Goal: Check status: Check status

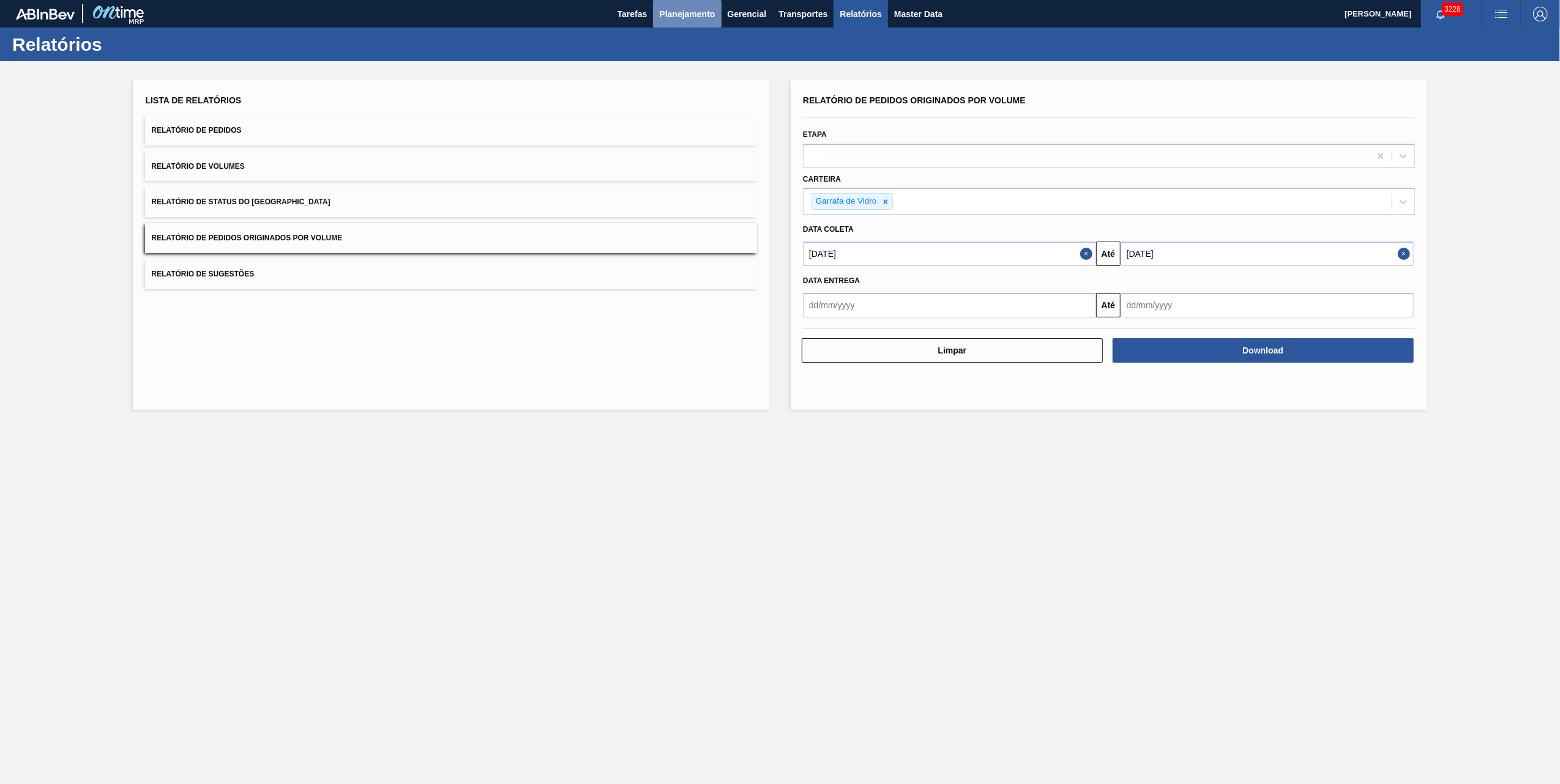
click at [684, 3] on button "Planejamento" at bounding box center [687, 14] width 68 height 27
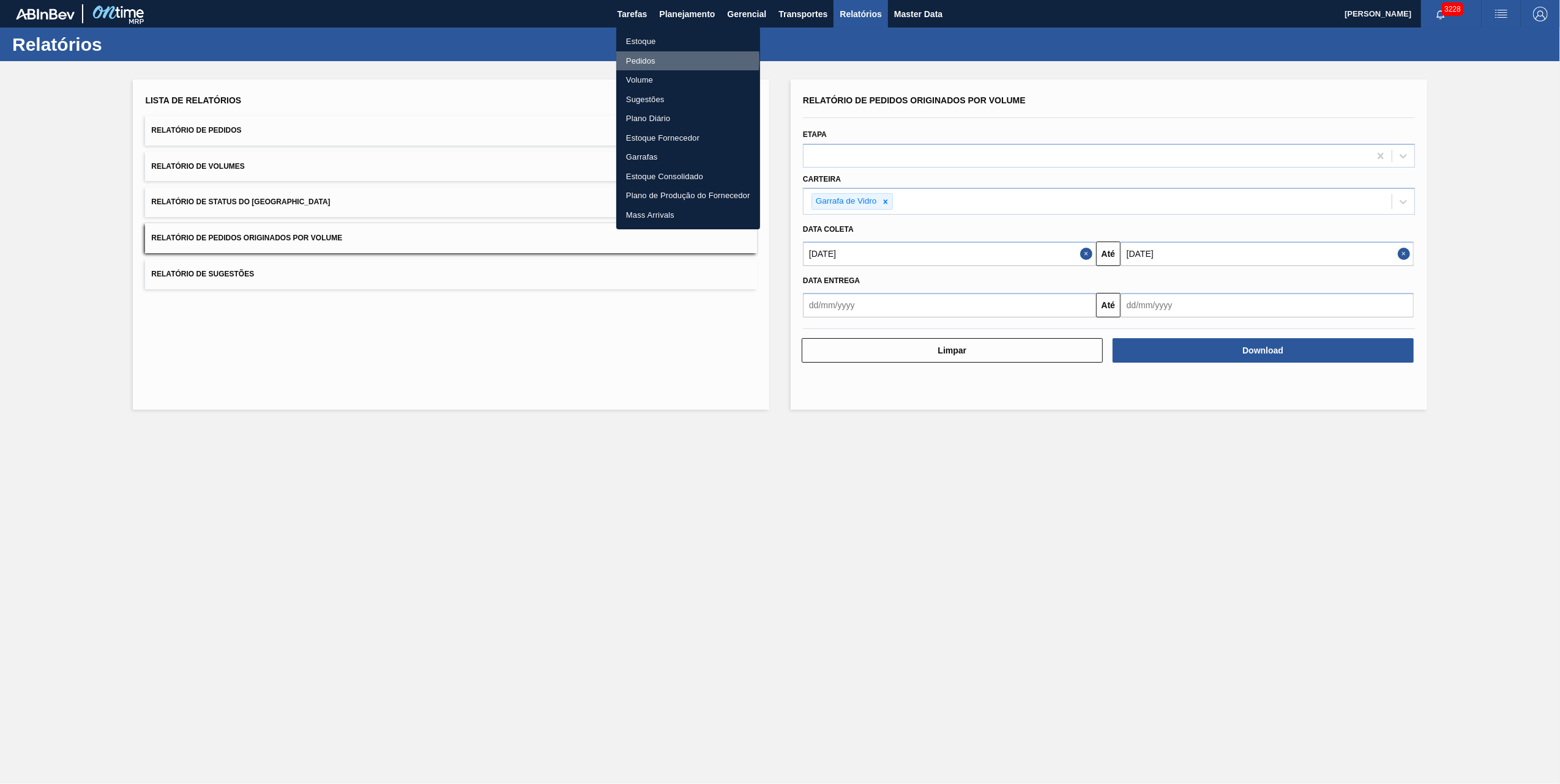
click at [646, 59] on li "Pedidos" at bounding box center [688, 61] width 144 height 19
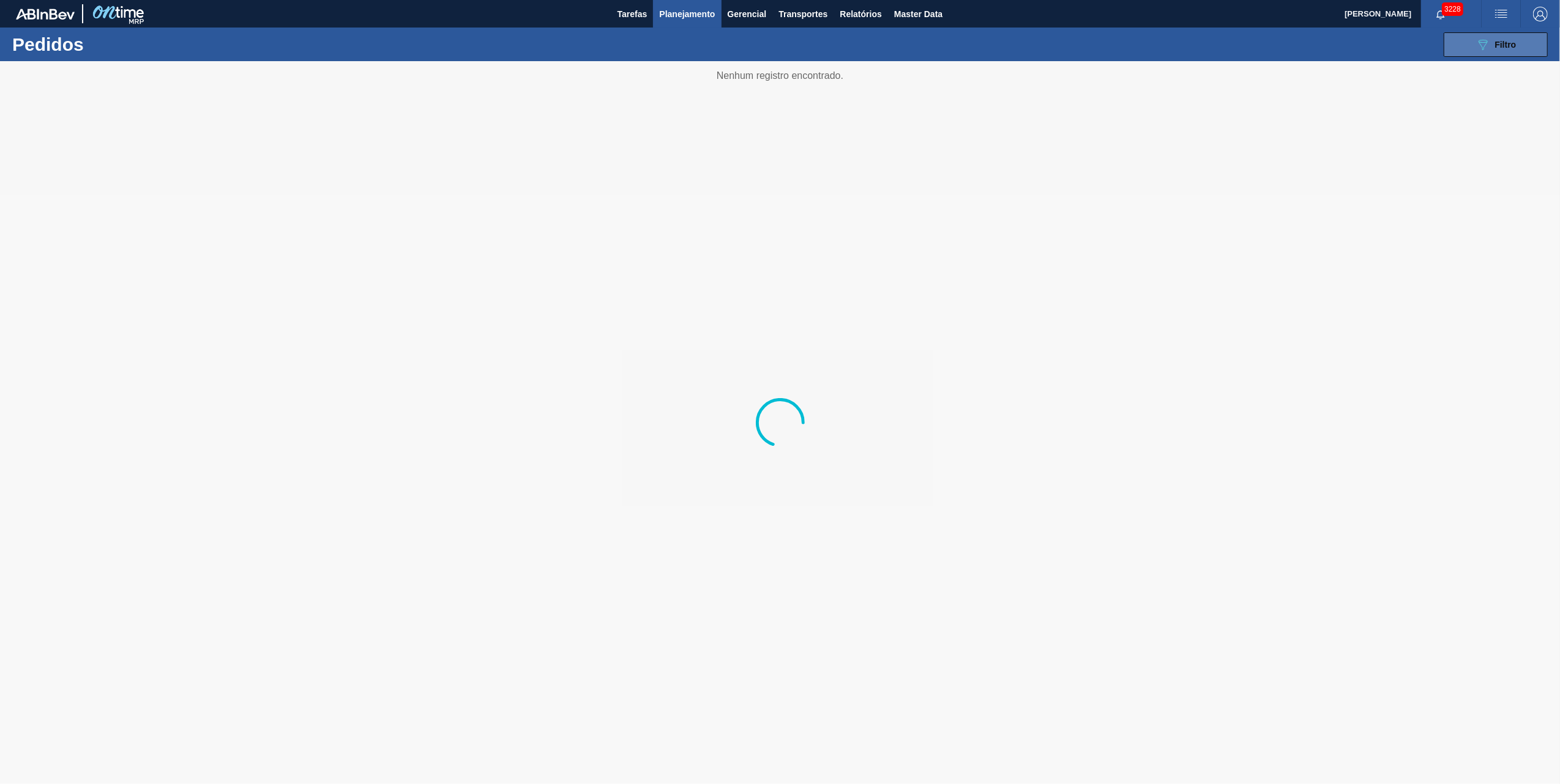
click at [1508, 38] on div "089F7B8B-B2A5-4AFE-B5C0-19BA573D28AC Filtro" at bounding box center [1496, 44] width 41 height 15
click at [1296, 137] on div at bounding box center [780, 422] width 1560 height 723
click at [1300, 138] on div at bounding box center [780, 422] width 1560 height 723
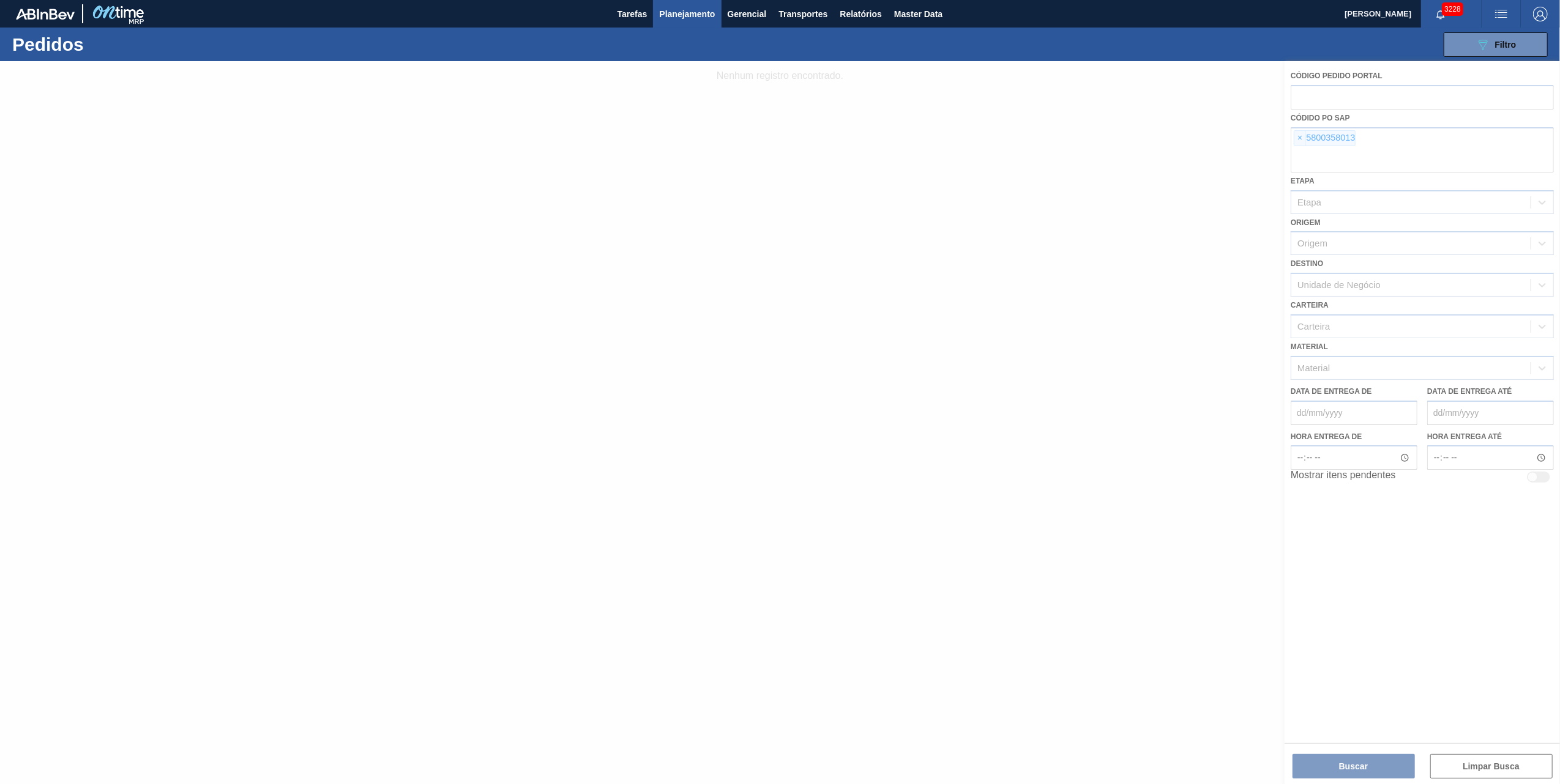
click at [1300, 138] on div at bounding box center [780, 422] width 1560 height 723
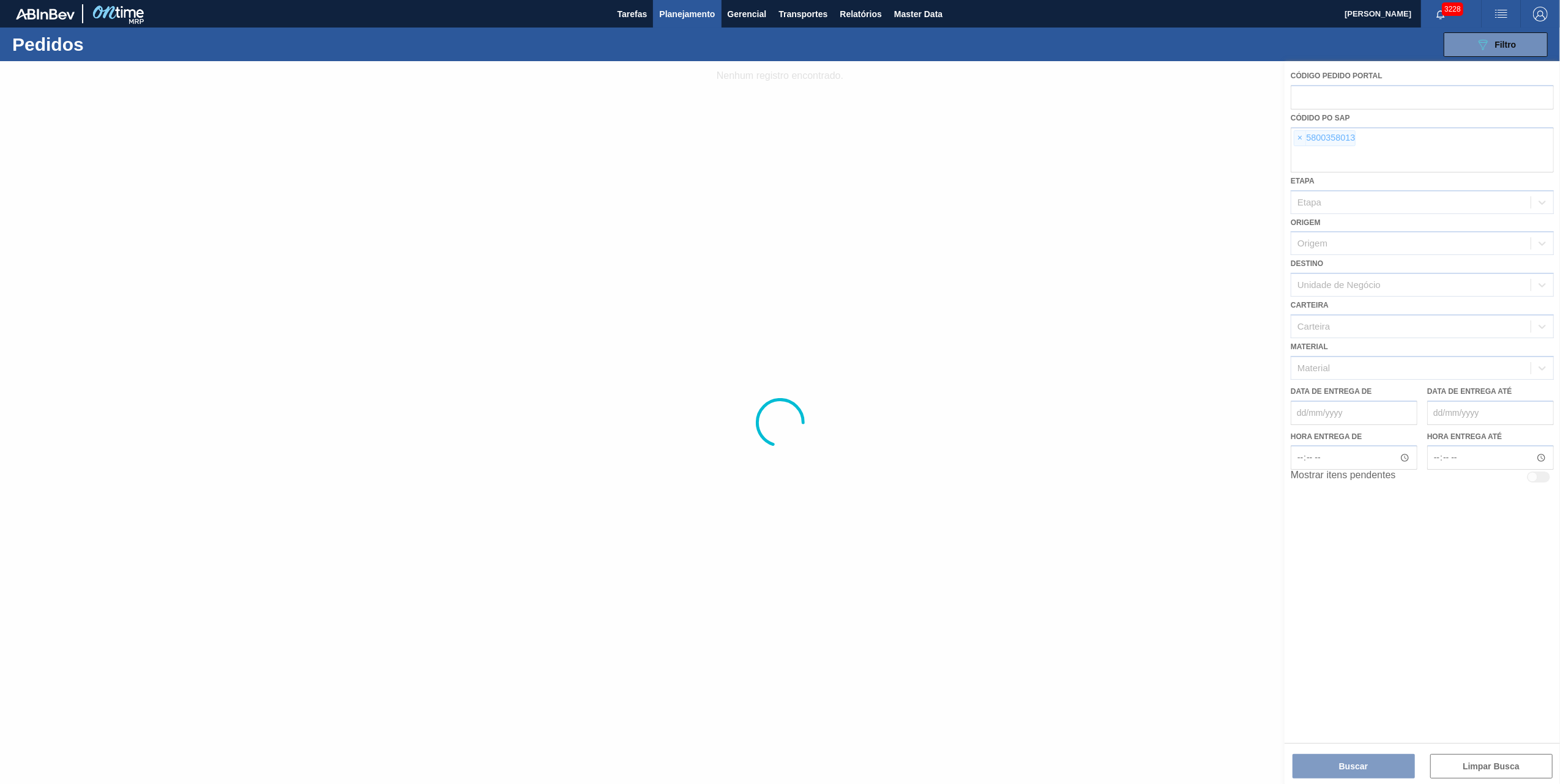
click at [1300, 138] on div at bounding box center [780, 422] width 1560 height 723
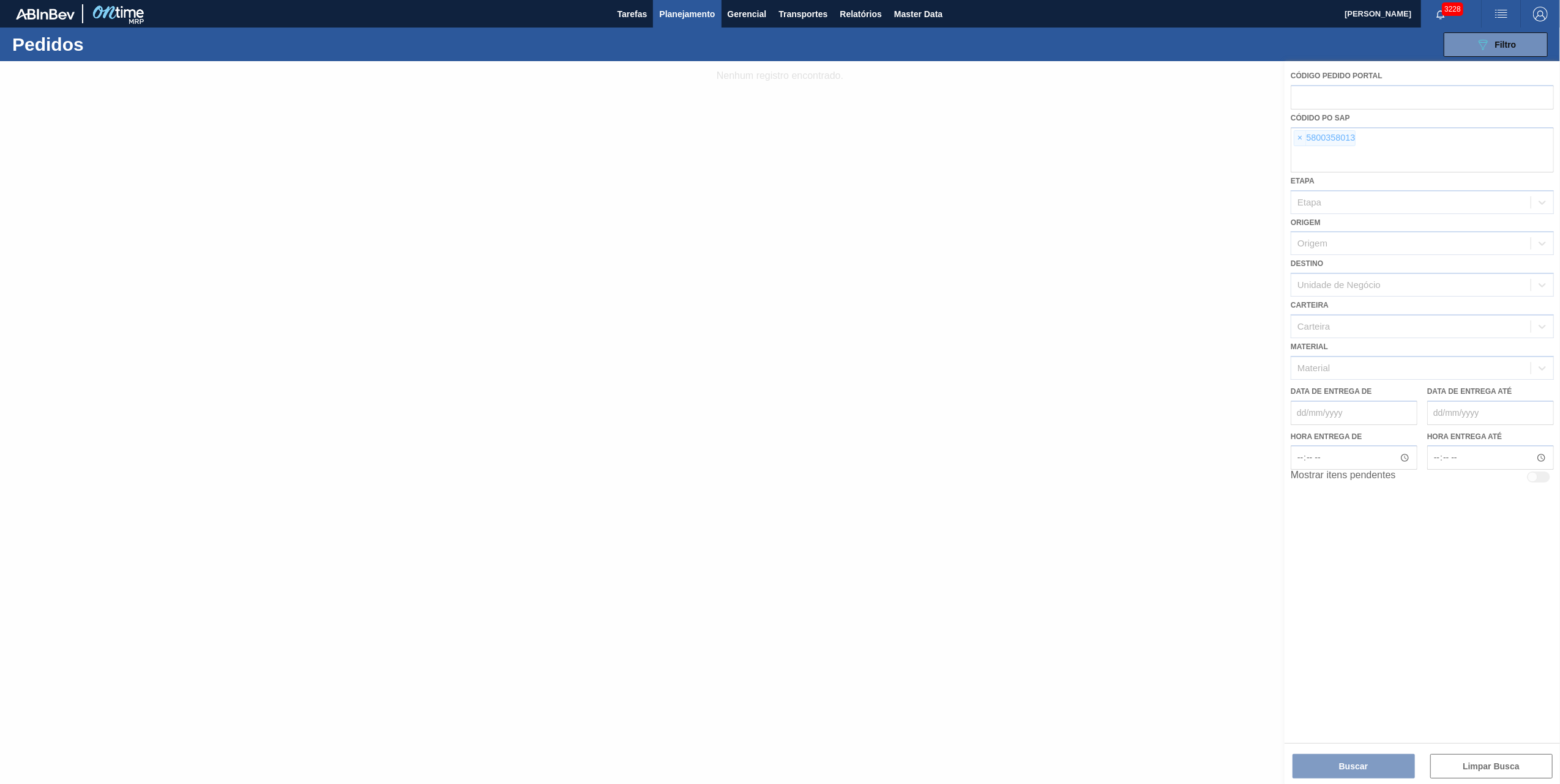
click at [1303, 139] on div at bounding box center [780, 422] width 1560 height 723
click at [1303, 139] on span "×" at bounding box center [1301, 138] width 12 height 15
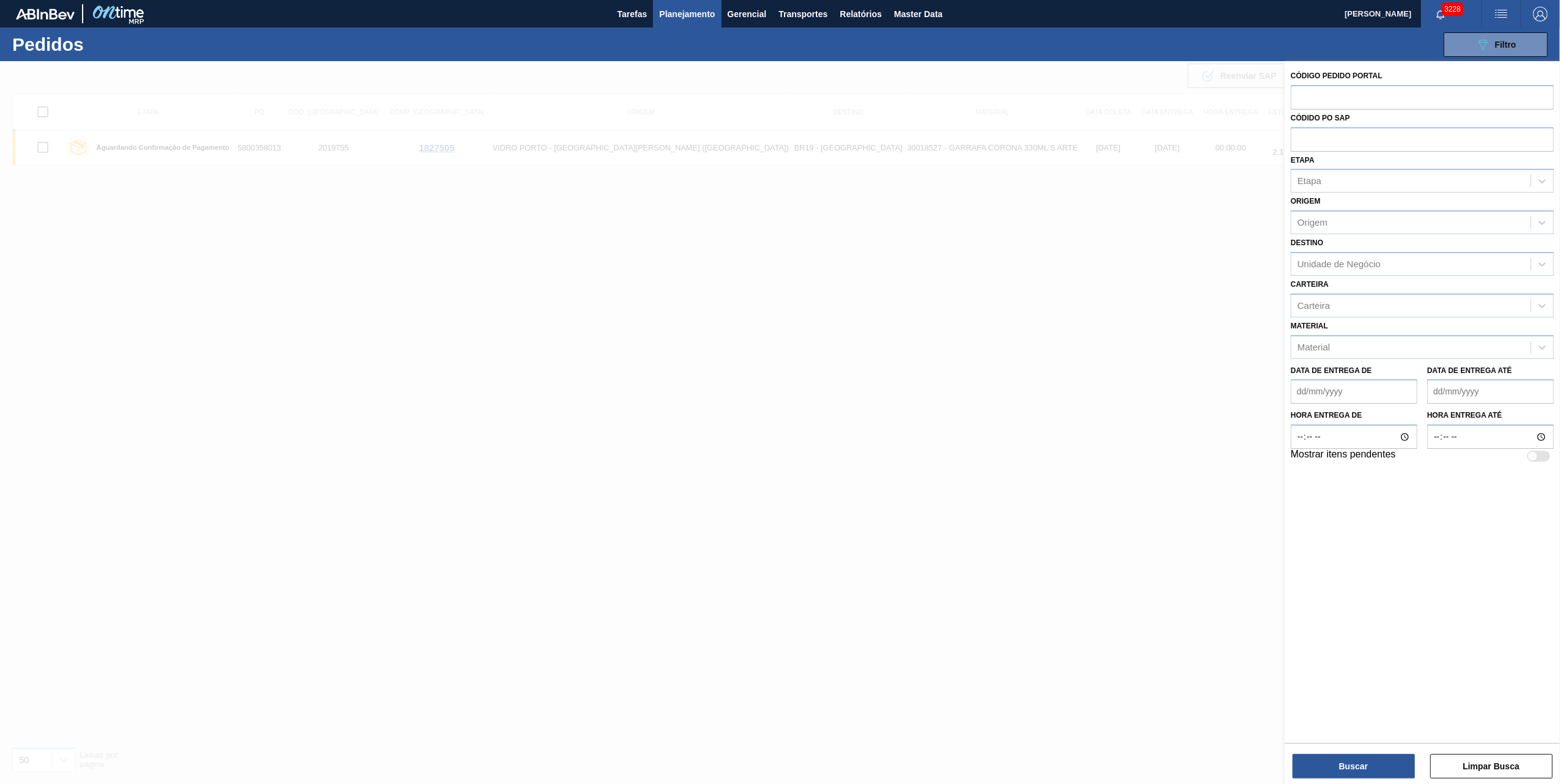
click at [1303, 139] on input "text" at bounding box center [1422, 139] width 263 height 23
paste input "text"
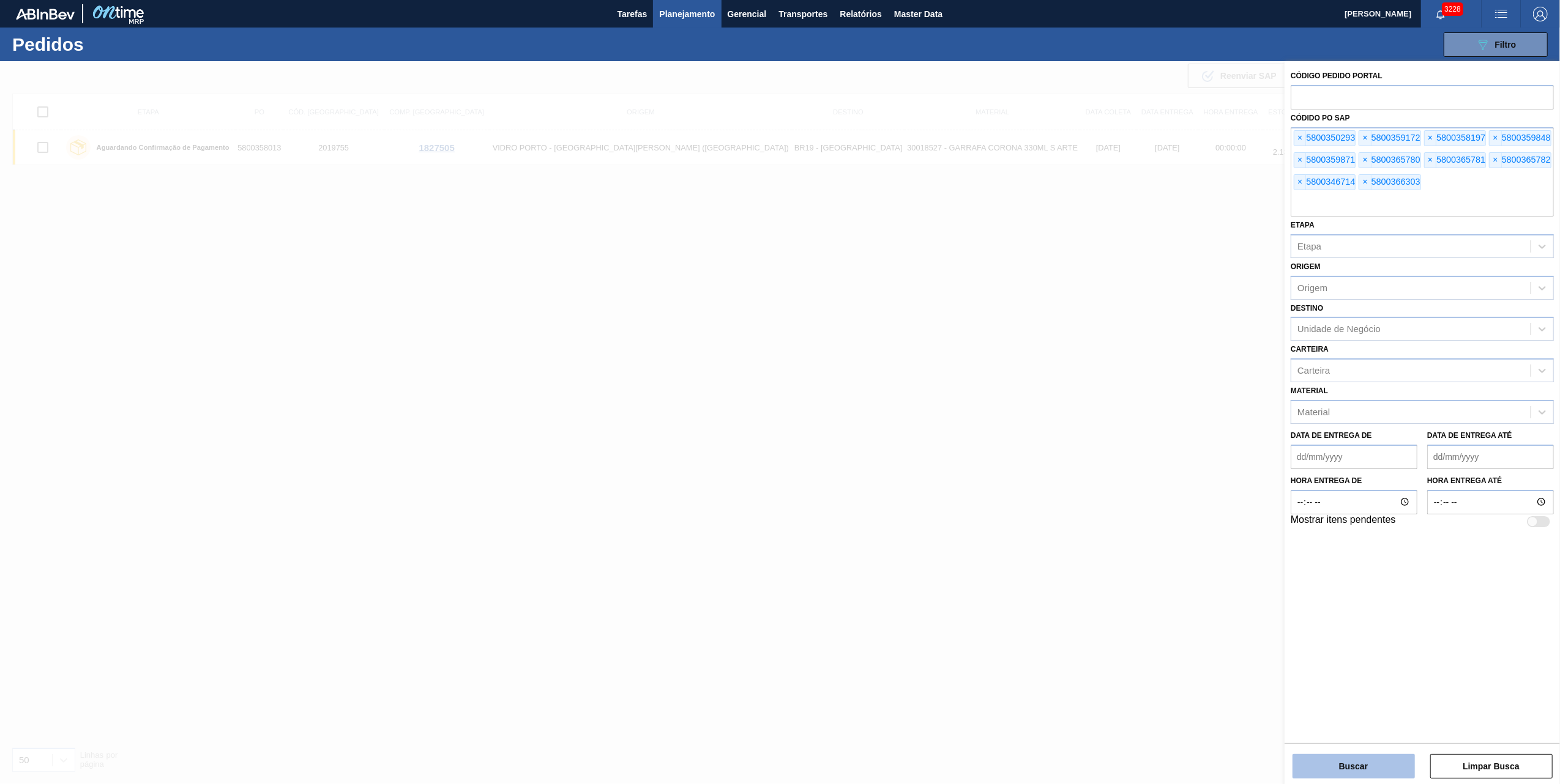
click at [1372, 771] on button "Buscar" at bounding box center [1354, 767] width 122 height 24
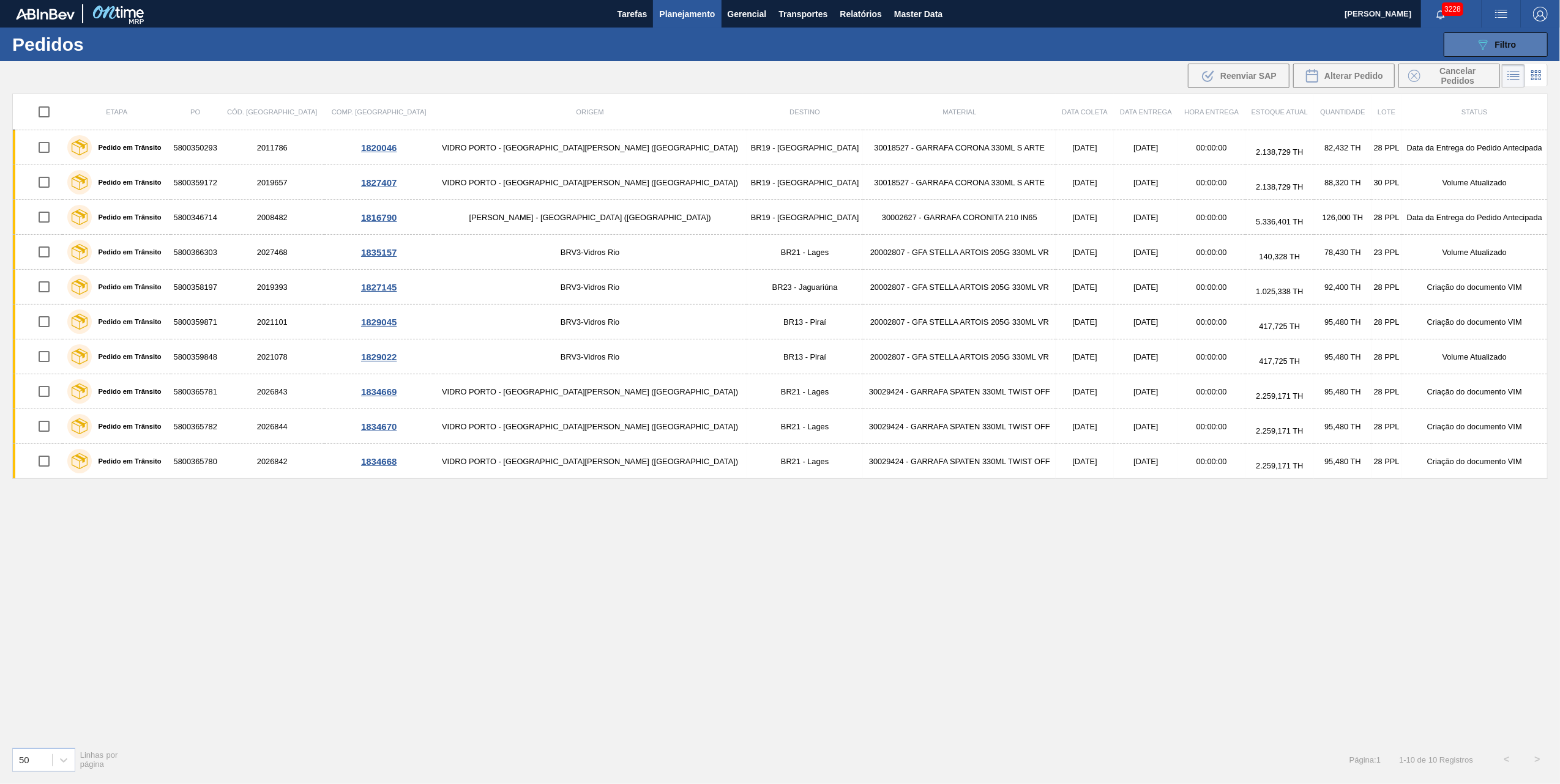
click at [1501, 40] on span "Filtro" at bounding box center [1507, 45] width 21 height 10
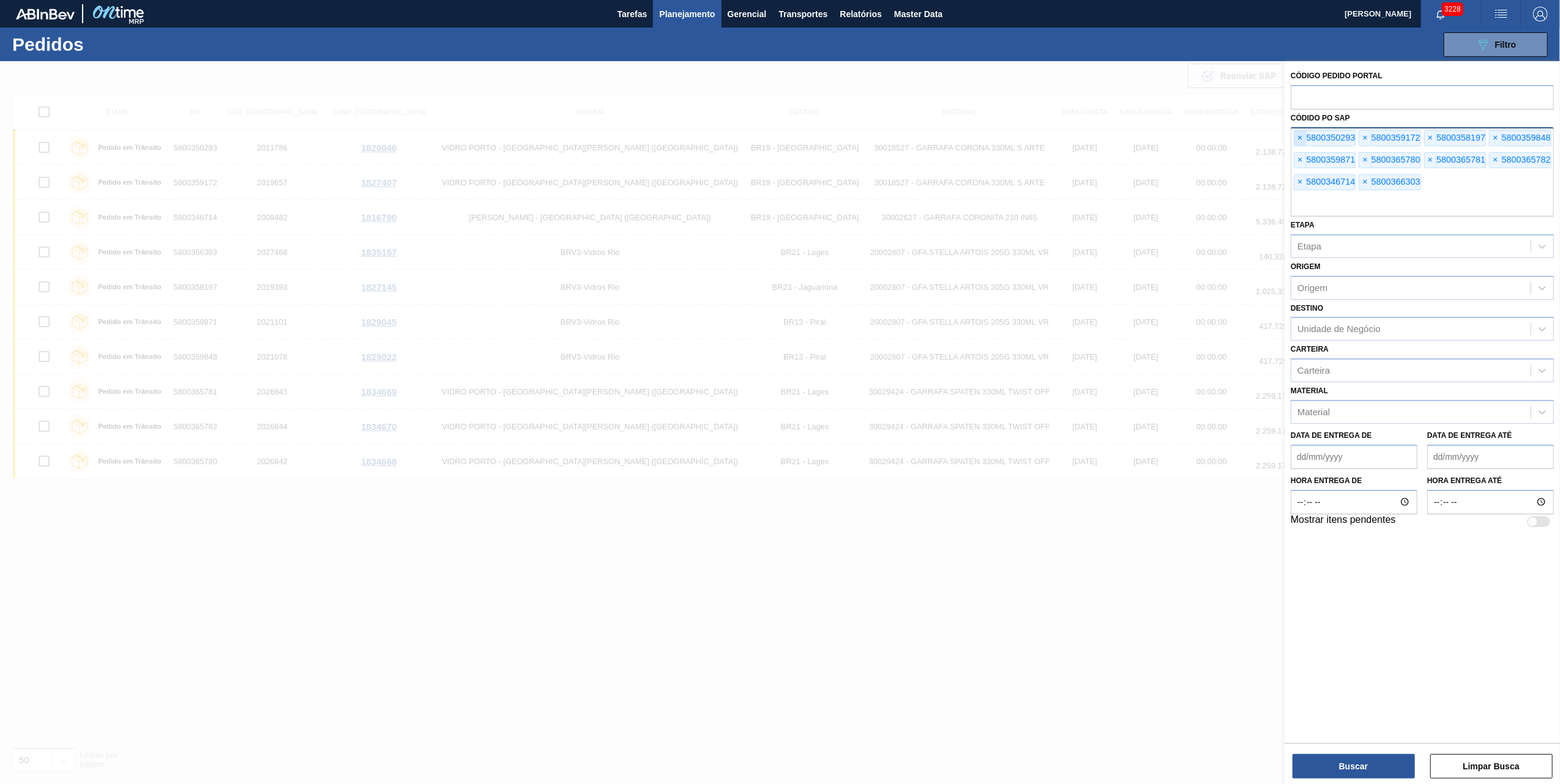
click at [1296, 139] on span "×" at bounding box center [1301, 138] width 12 height 15
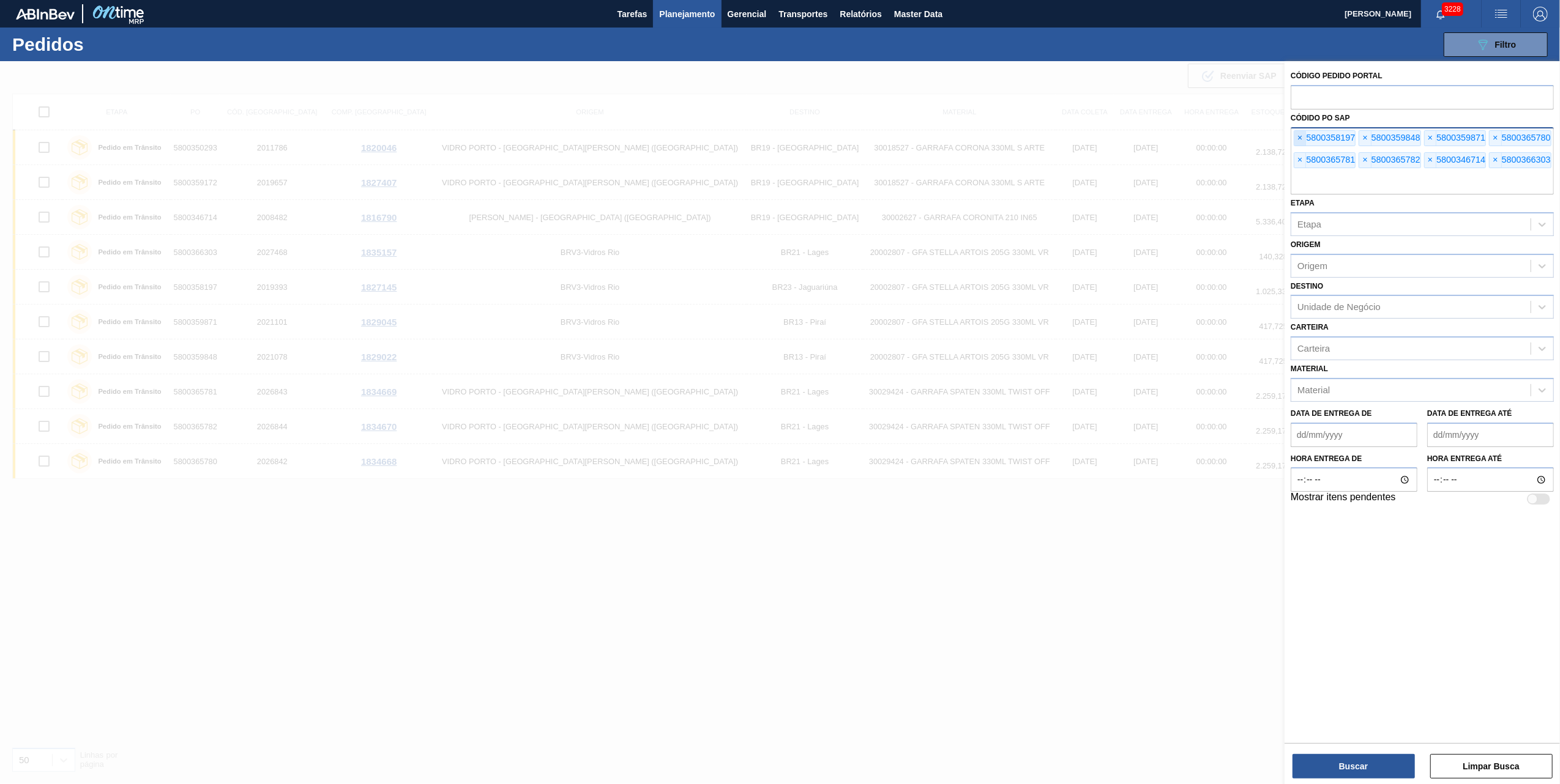
click at [1296, 139] on span "×" at bounding box center [1301, 138] width 12 height 15
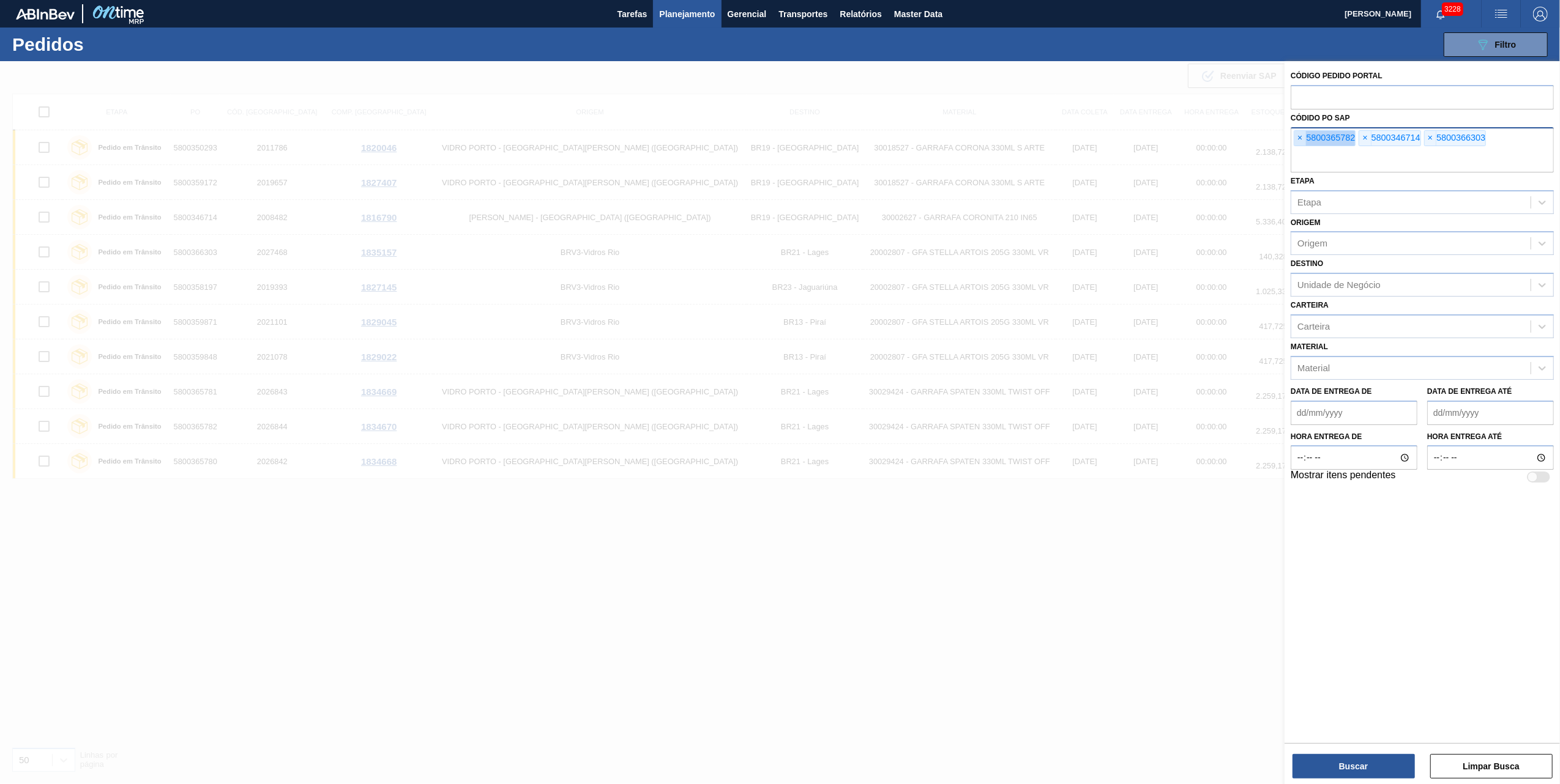
click at [1296, 139] on span "×" at bounding box center [1301, 138] width 12 height 15
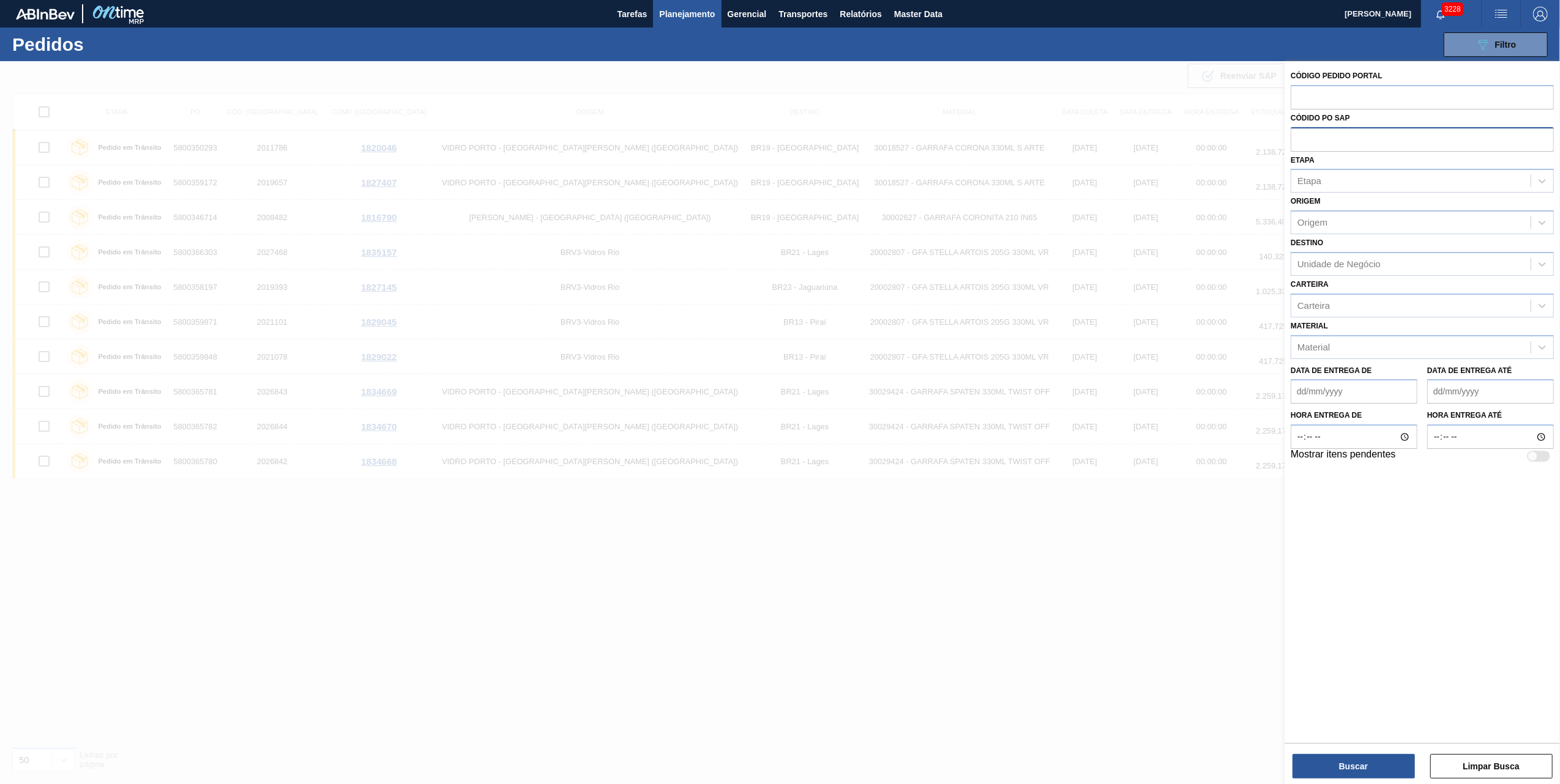
paste input "text"
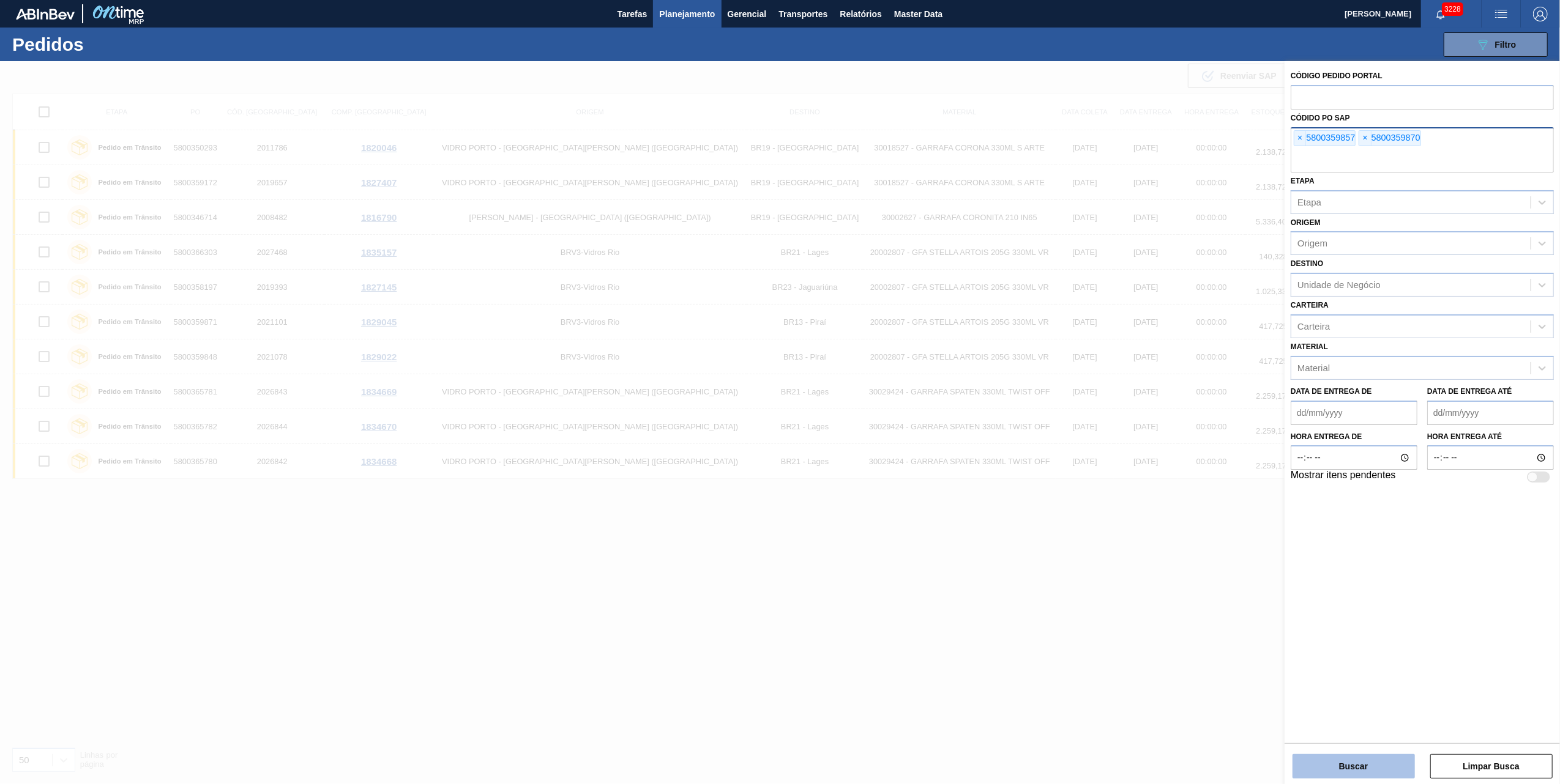
click at [1330, 762] on button "Buscar" at bounding box center [1354, 767] width 122 height 24
